Goal: Book appointment/travel/reservation

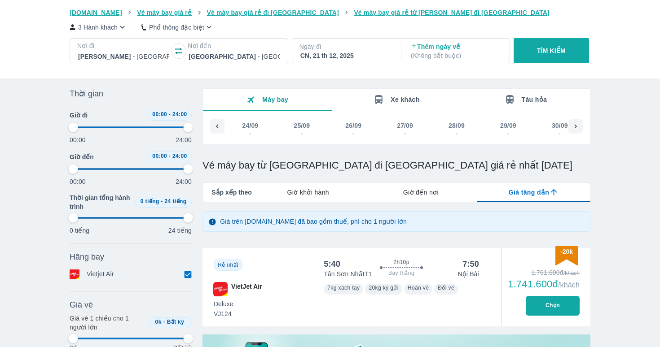
scroll to position [0, 4538]
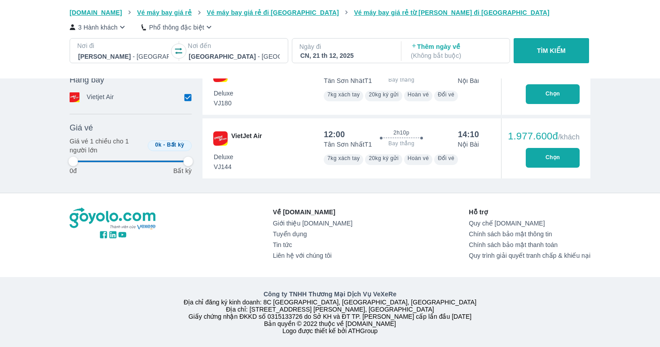
type input "97.9166666666667"
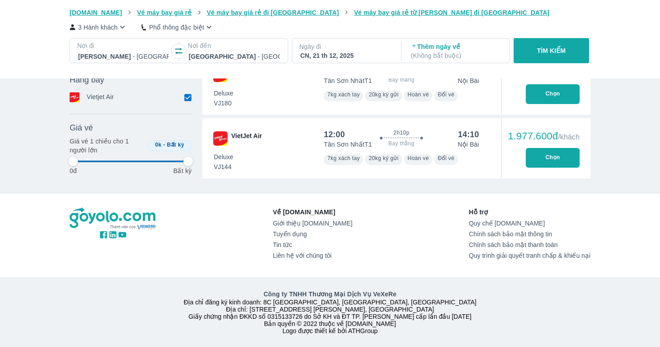
type input "97.9166666666667"
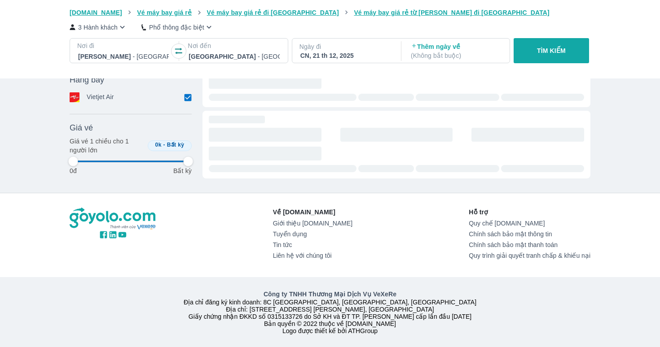
type input "97.9166666666667"
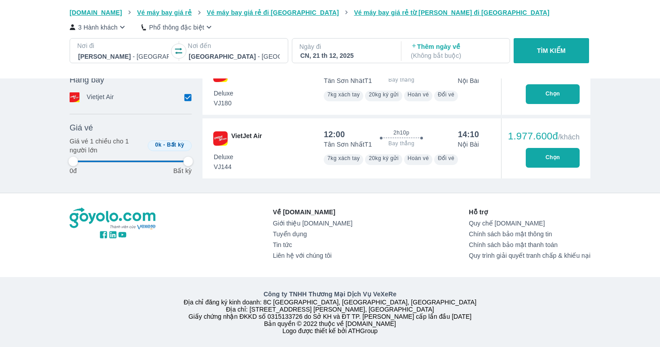
type input "97.9166666666667"
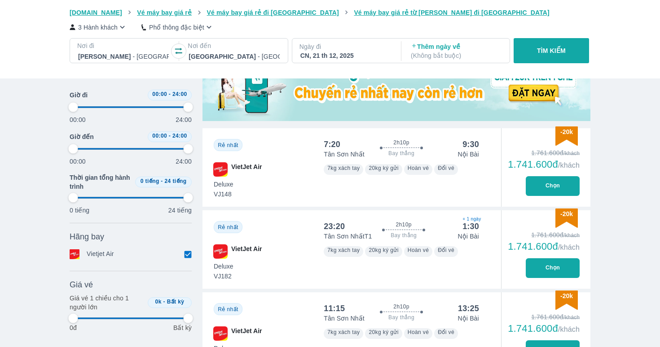
scroll to position [0, 0]
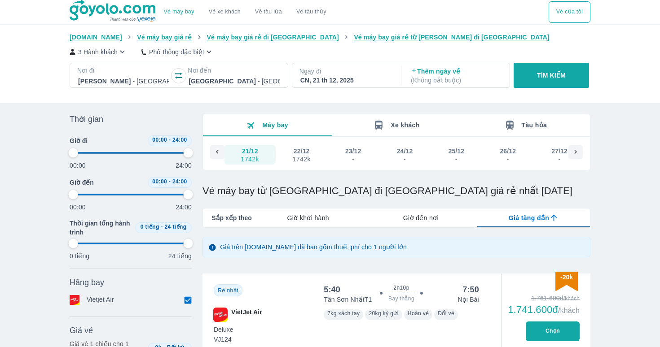
type input "97.9166666666667"
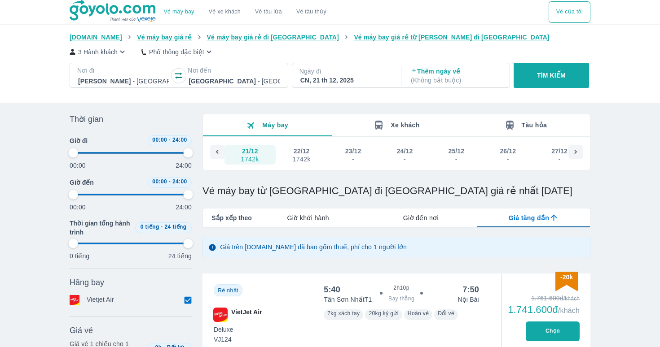
type input "97.9166666666667"
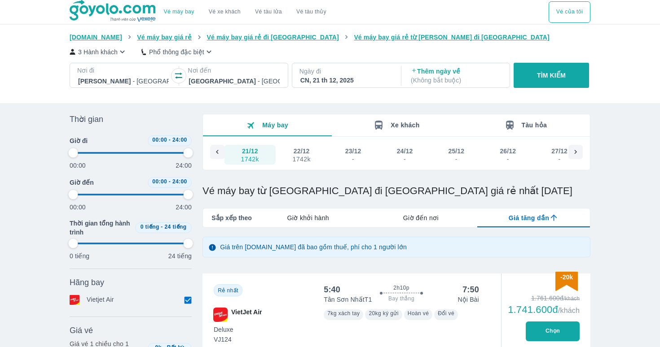
type input "97.9166666666667"
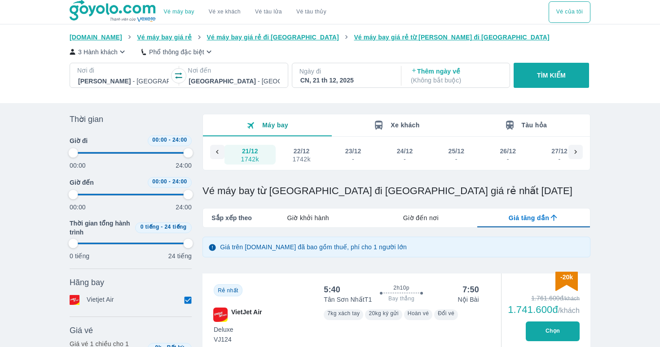
type input "97.9166666666667"
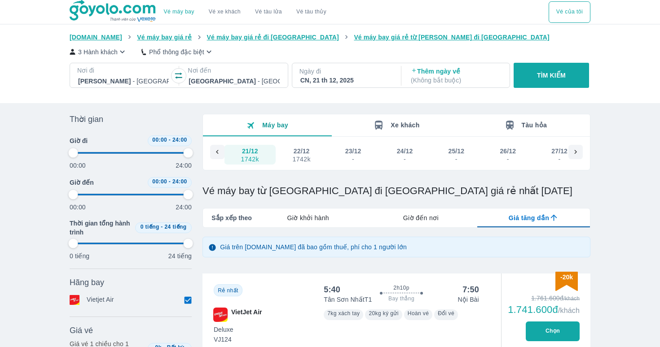
type input "97.9166666666667"
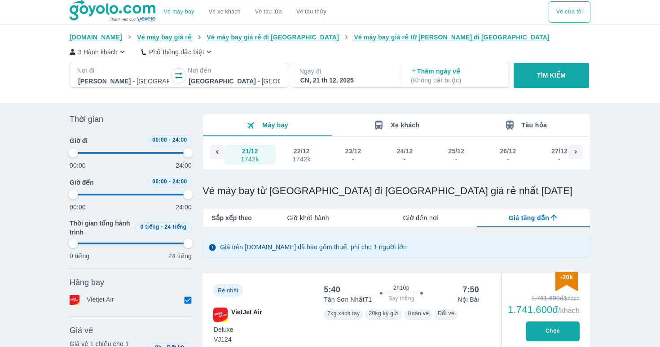
type input "97.9166666666667"
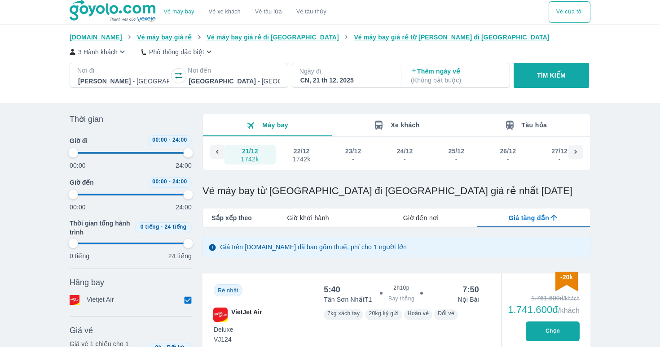
type input "97.9166666666667"
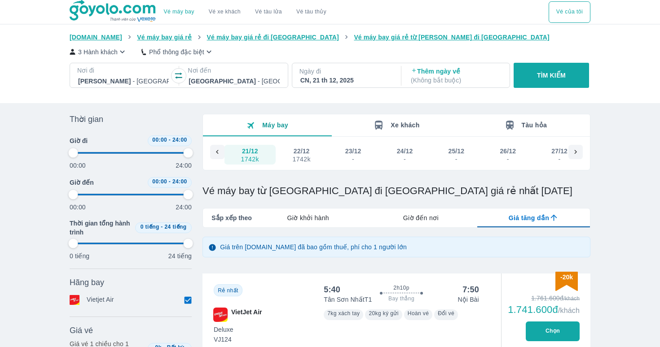
type input "97.9166666666667"
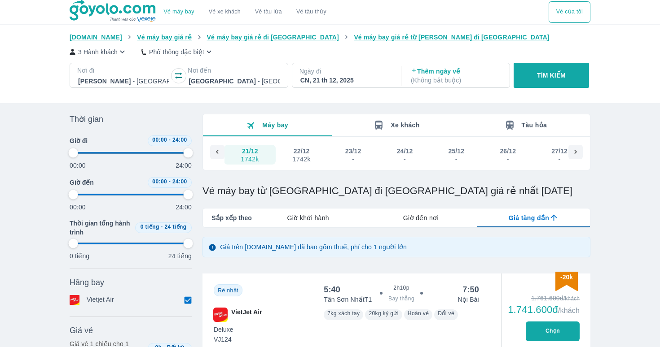
type input "97.9166666666667"
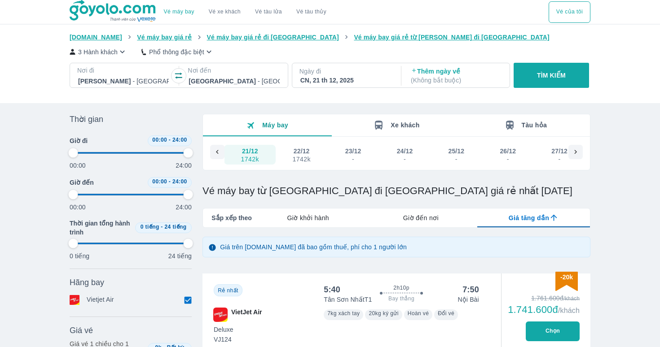
type input "97.9166666666667"
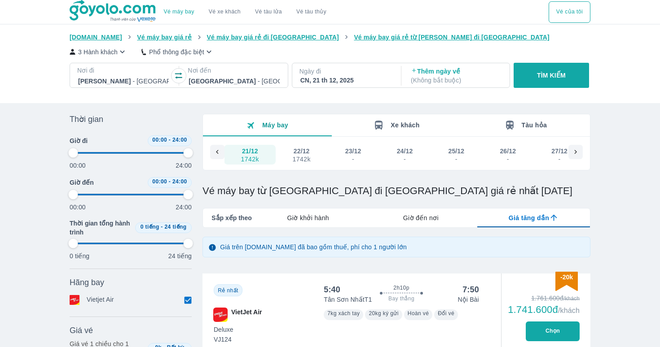
type input "97.9166666666667"
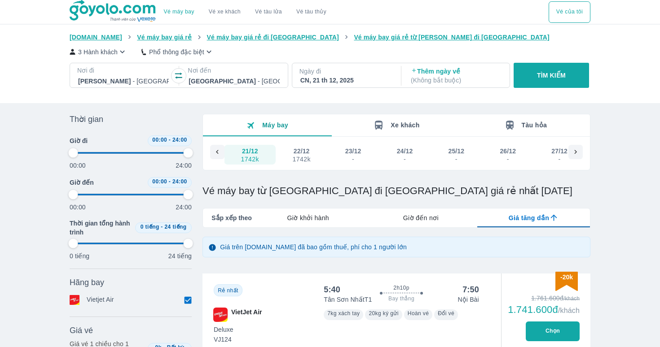
type input "97.9166666666667"
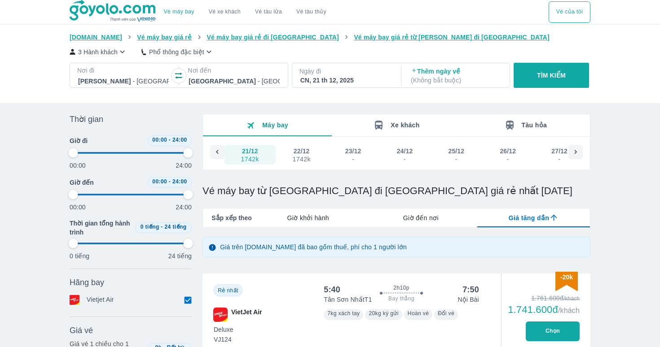
type input "97.9166666666667"
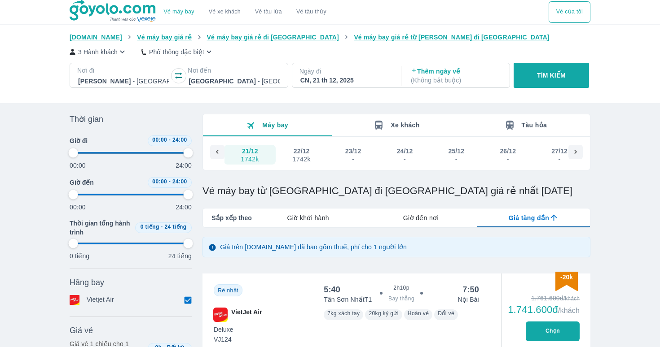
type input "97.9166666666667"
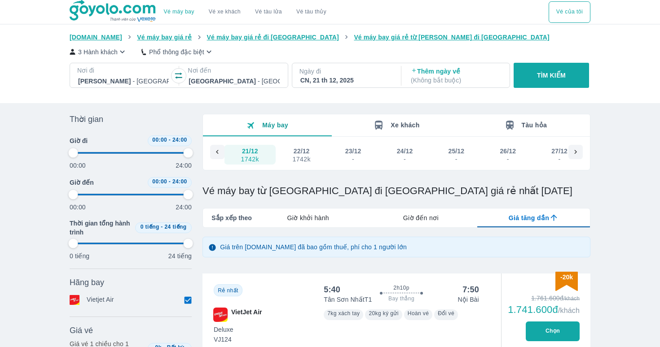
type input "97.9166666666667"
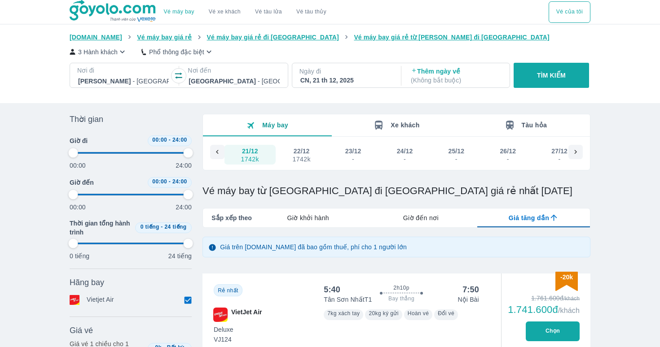
type input "97.9166666666667"
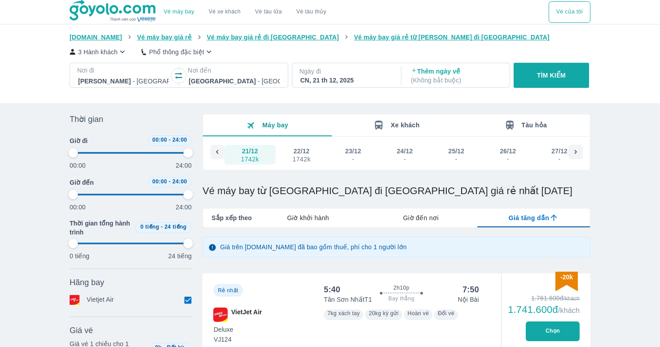
type input "97.9166666666667"
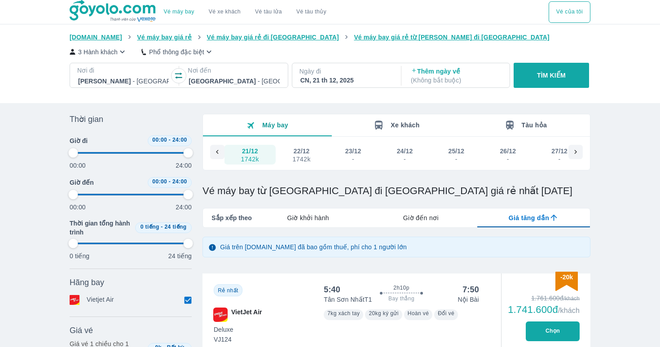
type input "97.9166666666667"
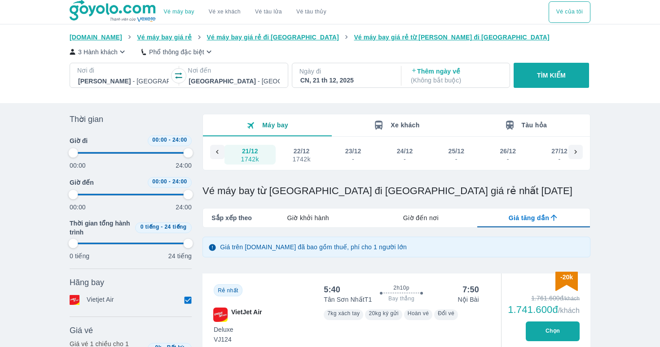
type input "97.9166666666667"
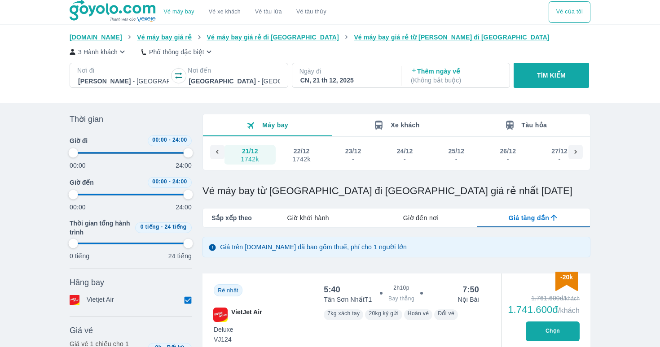
type input "97.9166666666667"
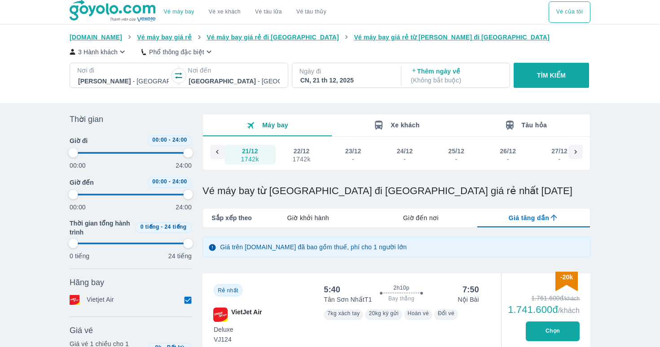
type input "97.9166666666667"
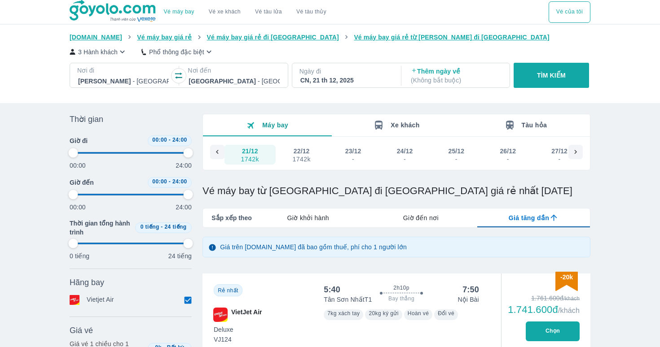
type input "97.9166666666667"
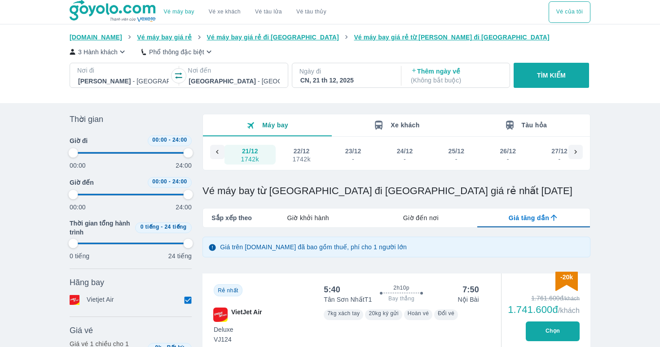
type input "97.9166666666667"
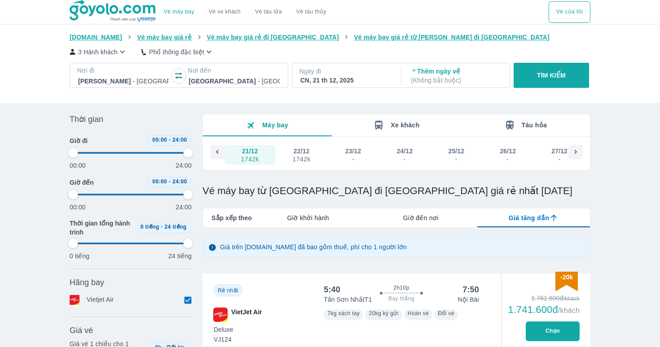
type input "97.9166666666667"
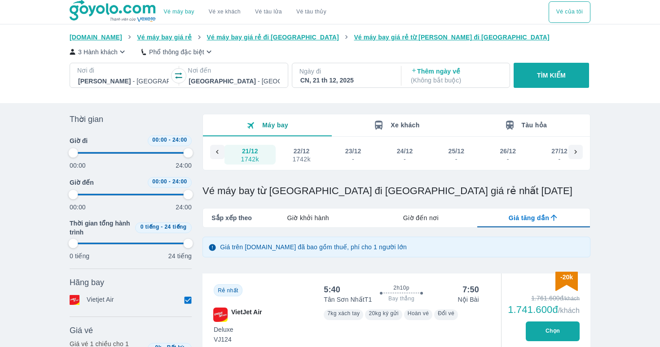
type input "97.9166666666667"
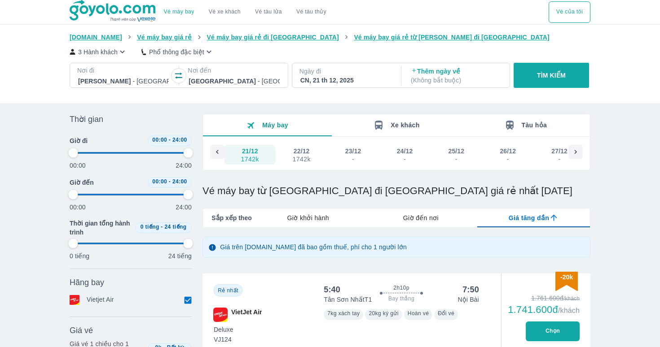
type input "97.9166666666667"
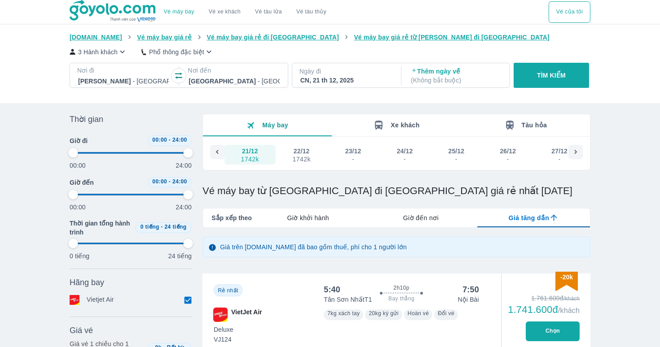
type input "97.9166666666667"
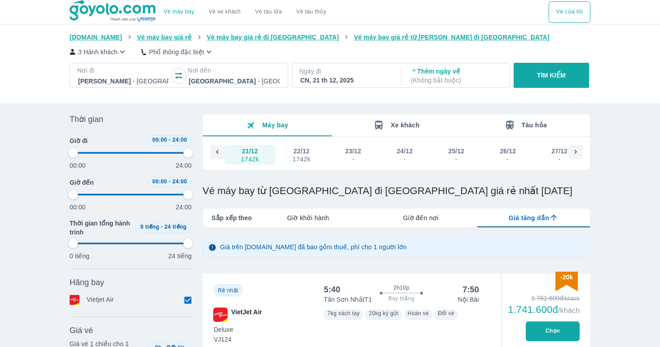
type input "97.9166666666667"
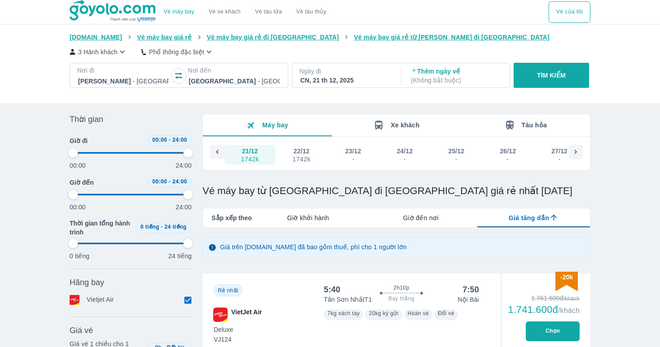
type input "97.9166666666667"
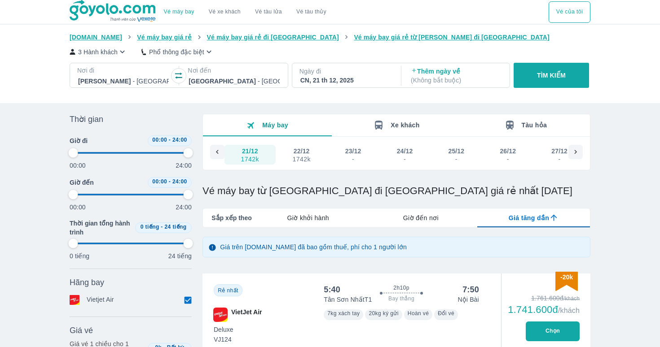
type input "97.9166666666667"
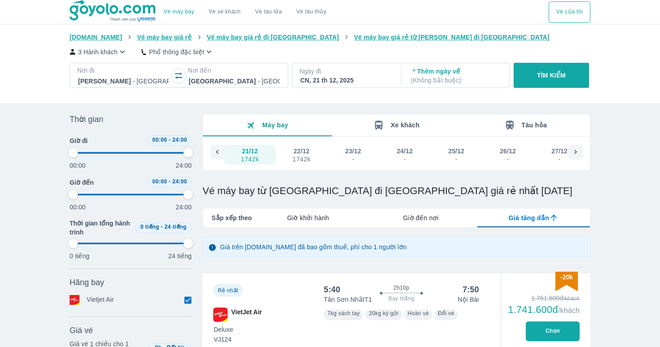
type input "97.9166666666667"
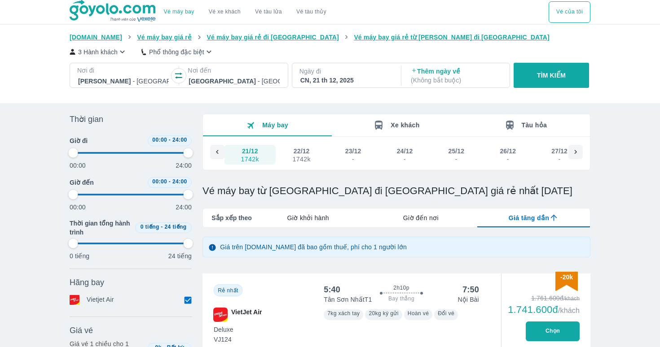
type input "97.9166666666667"
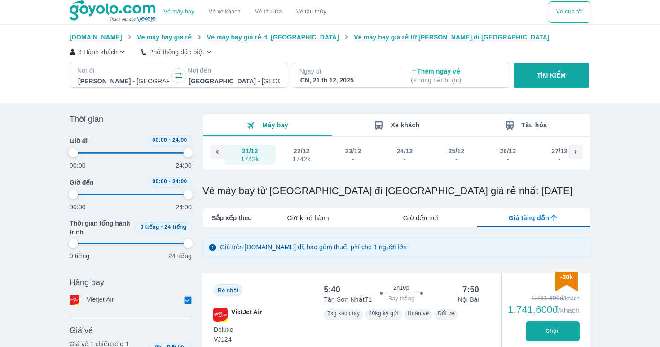
type input "97.9166666666667"
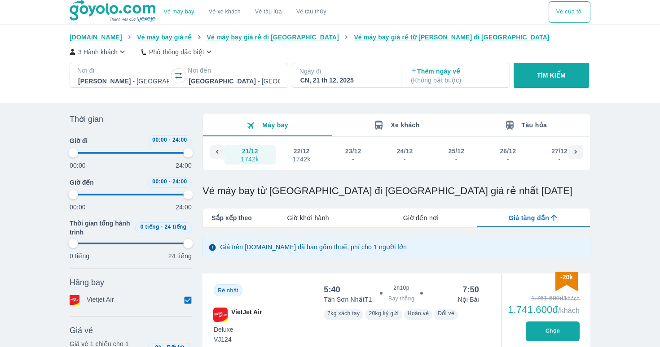
type input "97.9166666666667"
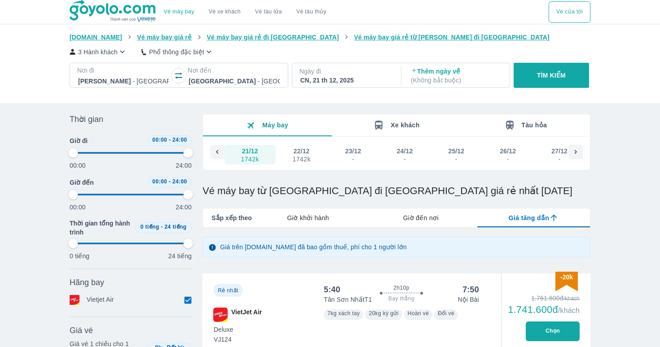
type input "97.9166666666667"
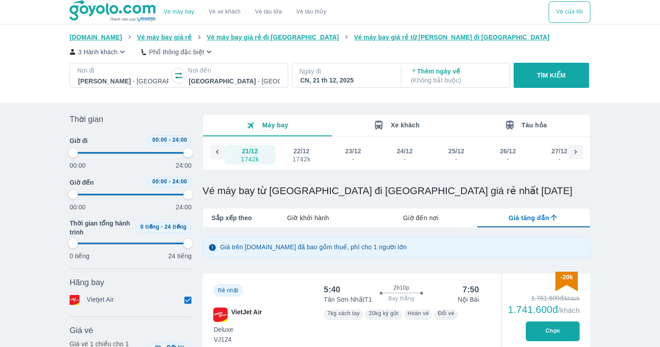
type input "97.9166666666667"
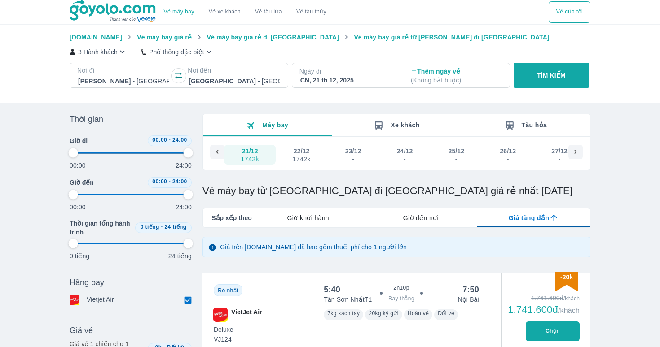
type input "97.9166666666667"
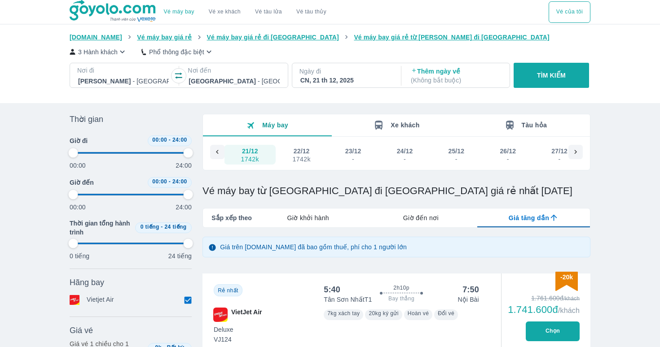
type input "97.9166666666667"
